Goal: Navigation & Orientation: Find specific page/section

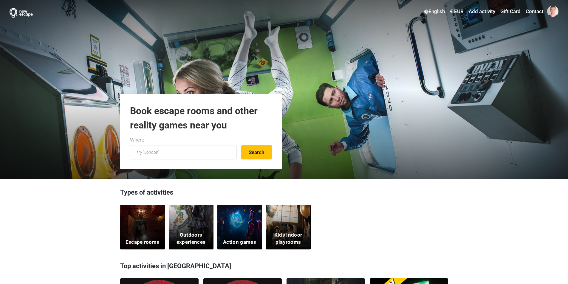
scroll to position [149, 0]
click at [145, 229] on div "Escape rooms" at bounding box center [142, 227] width 45 height 45
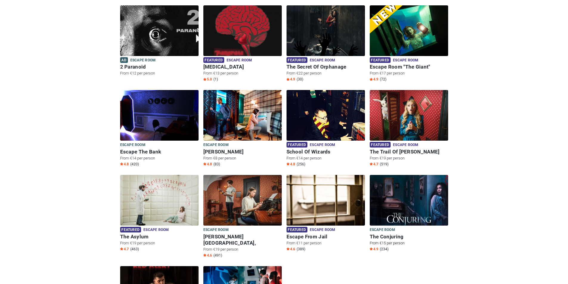
scroll to position [60, 0]
